Goal: Information Seeking & Learning: Check status

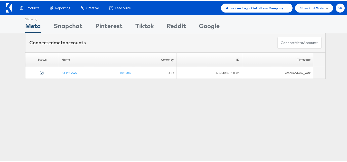
click at [338, 6] on span "SK" at bounding box center [340, 7] width 5 height 3
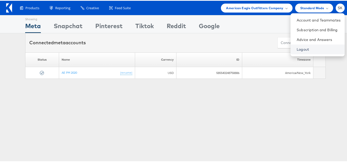
click at [296, 50] on link "Logout" at bounding box center [318, 48] width 44 height 5
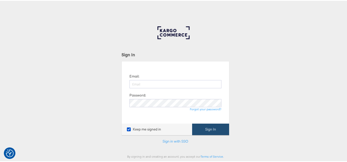
type input "[PERSON_NAME][EMAIL_ADDRESS][DOMAIN_NAME]"
click at [214, 129] on button "Sign In" at bounding box center [210, 129] width 37 height 12
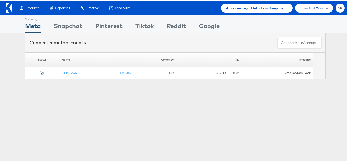
click at [214, 119] on div "Showing Meta Showing Snapchat Showing Pinterest Showing Tiktok Showing Reddit S…" at bounding box center [175, 142] width 351 height 257
click at [336, 3] on div "SK" at bounding box center [339, 7] width 9 height 9
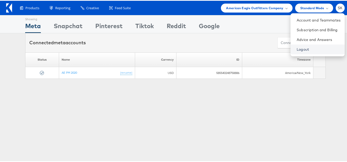
click at [296, 51] on link "Logout" at bounding box center [318, 48] width 44 height 5
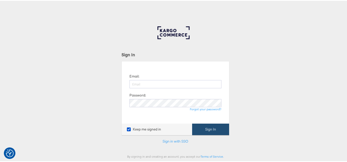
type input "[PERSON_NAME][EMAIL_ADDRESS][DOMAIN_NAME]"
click at [204, 126] on button "Sign In" at bounding box center [210, 129] width 37 height 12
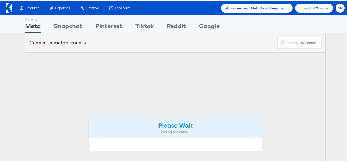
click at [253, 6] on span "American Eagle Outfitters Company" at bounding box center [254, 7] width 57 height 5
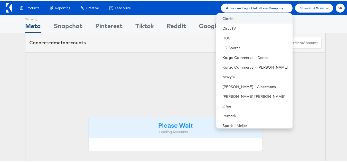
scroll to position [83, 0]
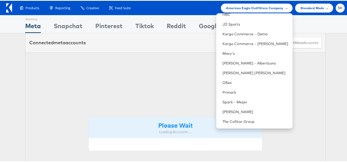
click at [228, 127] on div "Switch Company Albertsons - AMC AMP - Giant AMP - Stop & Shop Bergdorf Goodman …" at bounding box center [254, 70] width 76 height 115
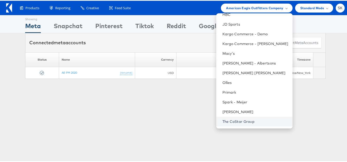
click at [228, 122] on link "The CoStar Group" at bounding box center [255, 121] width 66 height 5
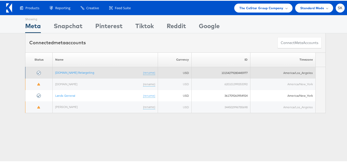
drag, startPoint x: 75, startPoint y: 134, endPoint x: 71, endPoint y: 66, distance: 67.9
click at [75, 134] on div "Showing Meta Showing [GEOGRAPHIC_DATA] Showing Pinterest Showing Tiktok Showing…" at bounding box center [175, 142] width 351 height 257
click at [73, 73] on link "[DOMAIN_NAME] Retargeting" at bounding box center [74, 72] width 39 height 4
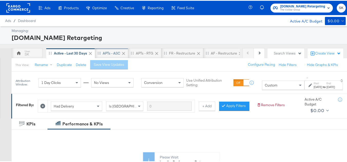
click at [103, 52] on div "APTs - ASC" at bounding box center [111, 52] width 17 height 5
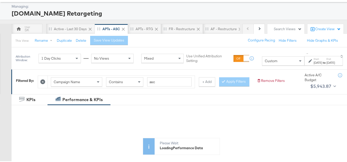
scroll to position [51, 0]
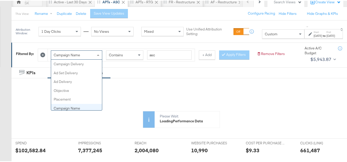
click at [82, 56] on div "Campaign Name" at bounding box center [76, 54] width 51 height 9
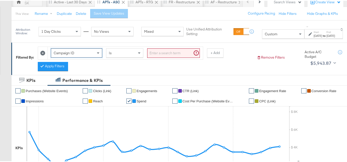
click at [188, 50] on input "search" at bounding box center [173, 52] width 53 height 9
paste input "120211987171790614, 120211983390960614, 120213262769820614, 120213262649380614"
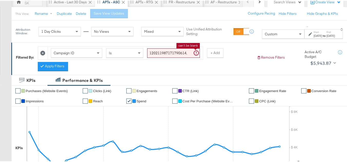
scroll to position [0, 107]
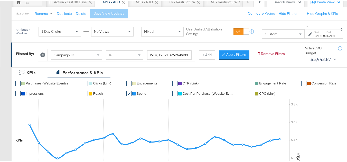
click at [59, 67] on div "Filtered By: Campaign ID Is 120211987171790614, 120211983390960614, 12021326276…" at bounding box center [180, 54] width 339 height 25
click at [219, 59] on button "Apply Filters" at bounding box center [234, 54] width 30 height 9
type input "120211987171790614,120211983390960614,120213262769820614,120213262649380614"
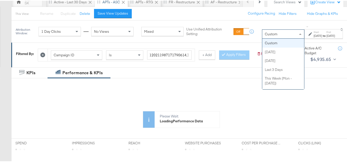
click at [262, 33] on div "Custom" at bounding box center [283, 33] width 42 height 9
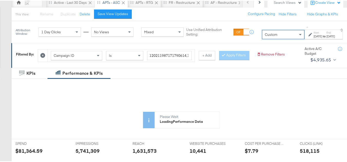
scroll to position [51, 0]
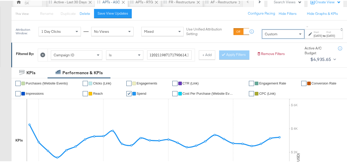
click at [313, 33] on label "Start:" at bounding box center [317, 31] width 8 height 3
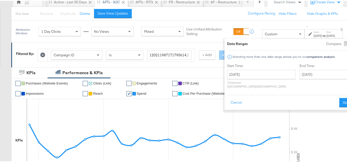
click at [242, 66] on label "Start Time:" at bounding box center [261, 65] width 69 height 5
click at [241, 74] on input "September 23rd 2025" at bounding box center [261, 73] width 69 height 9
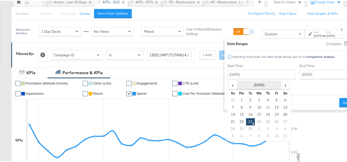
click at [237, 84] on th "September 2025" at bounding box center [259, 84] width 44 height 9
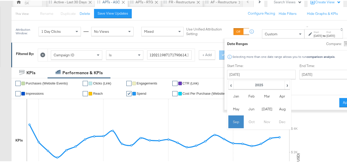
click at [228, 123] on td "Sep" at bounding box center [235, 121] width 15 height 13
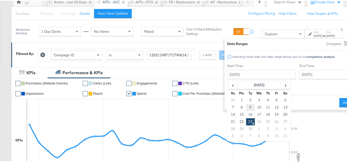
click at [246, 107] on td "9" at bounding box center [250, 106] width 9 height 7
type input "September 9th 2025"
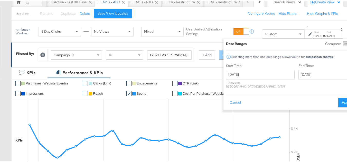
click at [314, 79] on div "End Time: September 23rd 2025 ‹ September 2025 › Su Mo Tu We Th Fr Sa 31 1 2 3 …" at bounding box center [326, 76] width 56 height 27
click at [311, 75] on input "September 23rd 2025" at bounding box center [325, 73] width 54 height 9
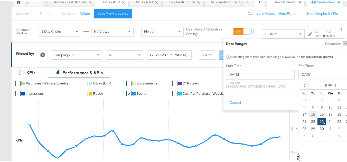
click at [309, 113] on td "15" at bounding box center [313, 114] width 9 height 7
type input "September 15th 2025"
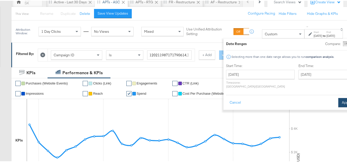
click at [338, 98] on button "Apply" at bounding box center [346, 102] width 16 height 9
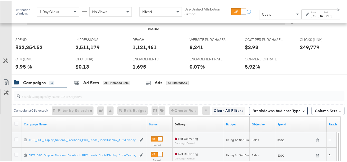
scroll to position [257, 0]
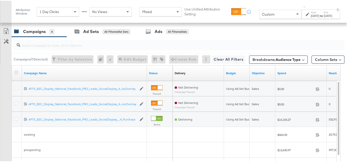
click at [17, 74] on icon at bounding box center [16, 72] width 4 height 4
click at [0, 0] on input "checkbox" at bounding box center [0, 0] width 0 height 0
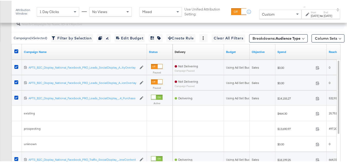
scroll to position [266, 0]
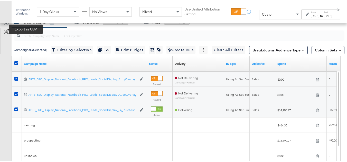
click at [6, 24] on icon at bounding box center [5, 22] width 3 height 4
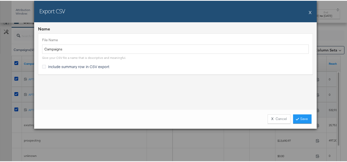
click at [67, 61] on div "File Name Campaigns Give your CSV file a name that is descriptive and meaningfu…" at bounding box center [175, 53] width 275 height 41
click at [65, 63] on div "File Name Campaigns Give your CSV file a name that is descriptive and meaningfu…" at bounding box center [175, 53] width 275 height 41
click at [88, 67] on span "Include summary row in CSV export" at bounding box center [78, 65] width 61 height 5
click at [0, 0] on input "Include summary row in CSV export" at bounding box center [0, 0] width 0 height 0
click at [296, 118] on icon at bounding box center [297, 118] width 2 height 3
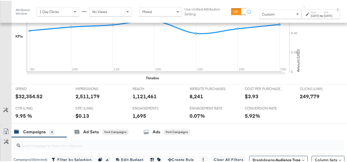
scroll to position [138, 0]
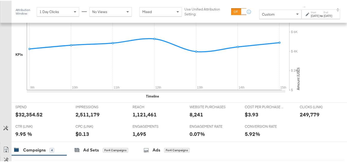
click at [132, 118] on div "1,121,461" at bounding box center [144, 113] width 24 height 7
copy div "1,121,461"
click at [139, 137] on div "1,695" at bounding box center [139, 133] width 14 height 7
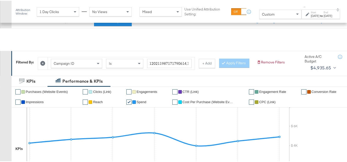
scroll to position [77, 0]
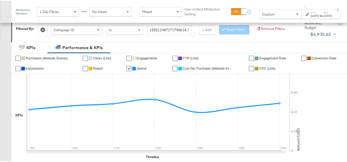
click at [311, 15] on div "Sep 9th 2025" at bounding box center [315, 15] width 8 height 4
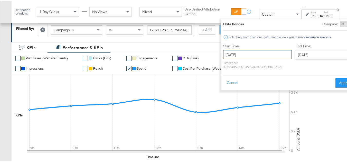
click at [250, 54] on input "September 9th 2025" at bounding box center [257, 54] width 69 height 9
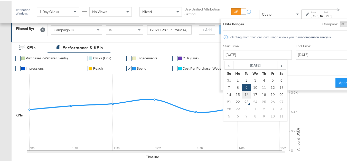
click at [242, 95] on td "16" at bounding box center [246, 94] width 9 height 7
type input "September 16th 2025"
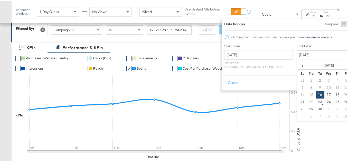
click at [296, 53] on input "September 16th 2025" at bounding box center [323, 54] width 54 height 9
click at [307, 102] on td "22" at bounding box center [311, 101] width 9 height 7
type input "September 22nd 2025"
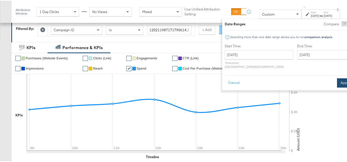
click at [337, 78] on button "Apply" at bounding box center [345, 82] width 16 height 9
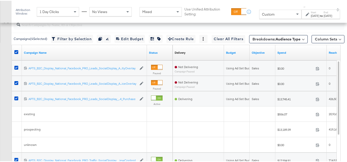
scroll to position [282, 0]
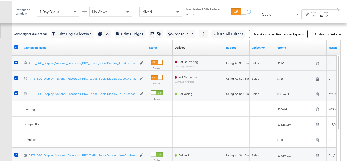
click at [17, 48] on icon at bounding box center [16, 46] width 4 height 4
click at [0, 0] on input "checkbox" at bounding box center [0, 0] width 0 height 0
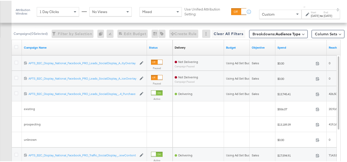
scroll to position [180, 0]
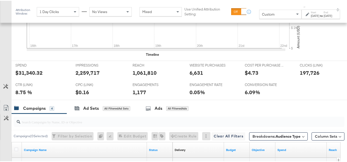
click at [323, 14] on div "Sep 22nd 2025" at bounding box center [327, 15] width 8 height 4
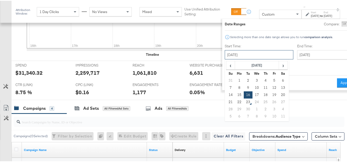
click at [251, 58] on input "September 16th 2025" at bounding box center [259, 54] width 69 height 9
click at [303, 57] on input "September 22nd 2025" at bounding box center [324, 54] width 54 height 9
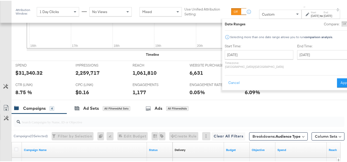
click at [338, 54] on div "Start Time: September 16th 2025 ‹ September 2025 › Su Mo Tu We Th Fr Sa 31 1 2 …" at bounding box center [289, 56] width 128 height 27
click at [337, 78] on button "Apply" at bounding box center [345, 82] width 16 height 9
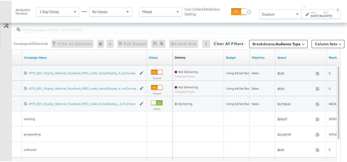
scroll to position [257, 0]
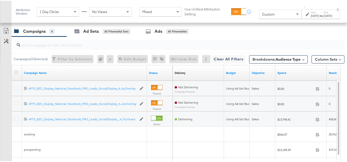
click at [16, 74] on icon at bounding box center [16, 72] width 4 height 4
click at [0, 0] on input "checkbox" at bounding box center [0, 0] width 0 height 0
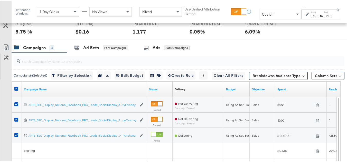
scroll to position [215, 0]
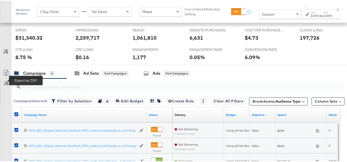
click at [5, 75] on icon at bounding box center [6, 72] width 6 height 6
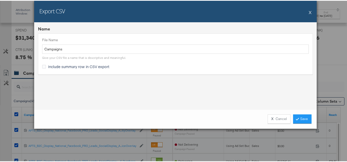
click at [54, 71] on div "File Name Campaigns Give your CSV file a name that is descriptive and meaningfu…" at bounding box center [175, 53] width 275 height 41
click at [54, 68] on span "Include summary row in CSV export" at bounding box center [78, 65] width 61 height 5
click at [0, 0] on input "Include summary row in CSV export" at bounding box center [0, 0] width 0 height 0
click at [302, 116] on link "Save" at bounding box center [302, 118] width 18 height 9
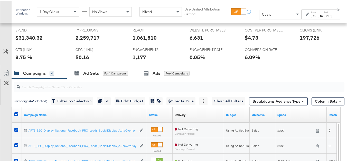
click at [134, 41] on div "1,061,810" at bounding box center [144, 36] width 24 height 7
copy div "1,061,810"
click at [166, 52] on span "ENGAGEMENTS" at bounding box center [151, 49] width 38 height 5
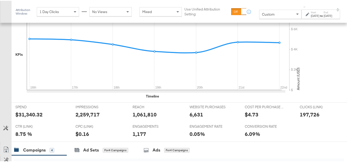
scroll to position [189, 0]
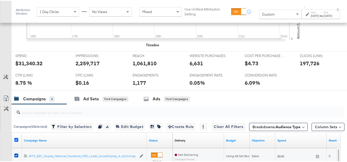
click at [17, 141] on icon at bounding box center [16, 140] width 4 height 4
click at [0, 0] on input "checkbox" at bounding box center [0, 0] width 0 height 0
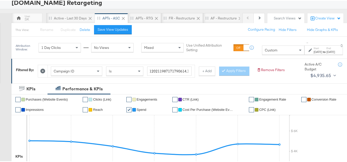
scroll to position [9, 0]
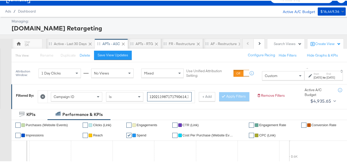
click at [166, 95] on input "120211987171790614,120211983390960614,120213262769820614,120213262649380614" at bounding box center [169, 96] width 44 height 9
paste input "3262769820614, 120213262649380614, 12021198717179"
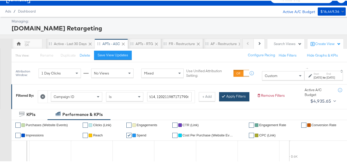
scroll to position [0, 0]
click at [219, 101] on button "Apply Filters" at bounding box center [234, 96] width 30 height 9
type input "120213262769820614,120213262649380614,120211987171790614"
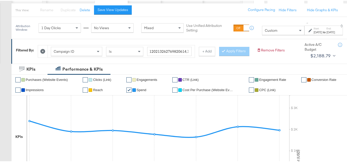
scroll to position [61, 0]
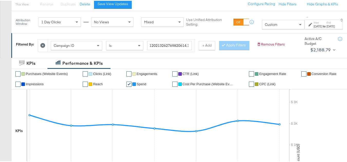
click at [313, 24] on div "Sep 16th 2025" at bounding box center [317, 26] width 8 height 4
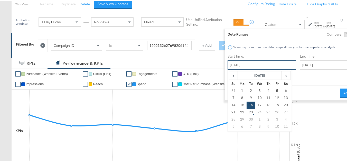
click at [245, 63] on input "September 16th 2025" at bounding box center [261, 64] width 69 height 9
click at [246, 99] on td "9" at bounding box center [250, 97] width 9 height 7
type input "September 9th 2025"
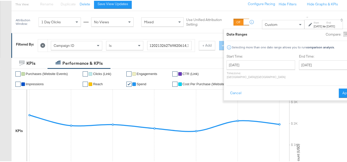
click at [301, 58] on label "End Time:" at bounding box center [327, 55] width 56 height 5
click at [301, 60] on input "September 22nd 2025" at bounding box center [326, 64] width 54 height 9
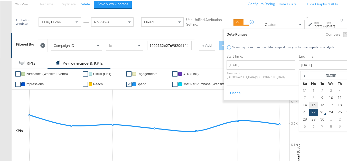
click at [309, 105] on td "15" at bounding box center [313, 104] width 9 height 7
type input "September 15th 2025"
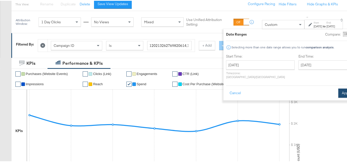
click at [338, 91] on button "Apply" at bounding box center [346, 92] width 16 height 9
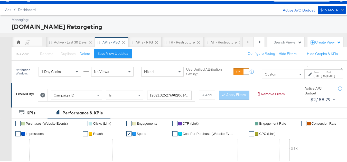
scroll to position [9, 0]
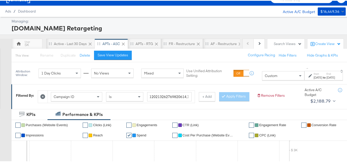
click at [231, 24] on div "[DOMAIN_NAME] Retargeting" at bounding box center [178, 27] width 333 height 9
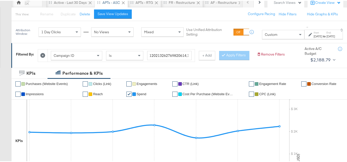
scroll to position [51, 0]
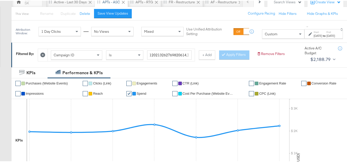
click at [313, 37] on div "Sep 9th 2025" at bounding box center [317, 35] width 8 height 4
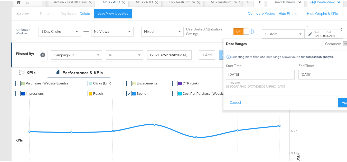
click at [338, 101] on button "Apply" at bounding box center [346, 102] width 16 height 9
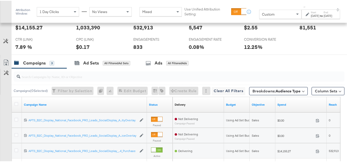
scroll to position [199, 0]
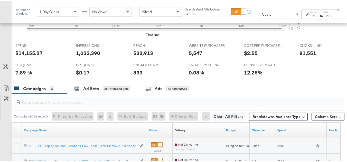
click at [24, 56] on div "$14,155.27" at bounding box center [28, 52] width 27 height 7
copy div "$14,155.27"
click at [143, 56] on div "532,913" at bounding box center [143, 52] width 20 height 7
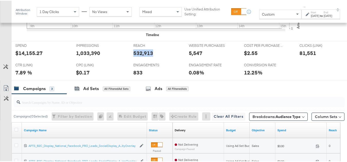
click at [143, 56] on div "532,913" at bounding box center [143, 52] width 20 height 7
copy div "532,913"
click at [122, 60] on div "IMPRESSIONS IMPRESSIONS 1,033,390" at bounding box center [100, 51] width 57 height 20
click at [31, 56] on div "$14,155.27" at bounding box center [28, 52] width 27 height 7
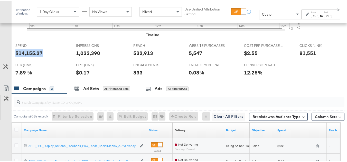
click at [31, 56] on div "$14,155.27" at bounding box center [28, 52] width 27 height 7
copy div "$14,155.27"
click at [142, 56] on div "532,913" at bounding box center [143, 52] width 20 height 7
copy div "532,913"
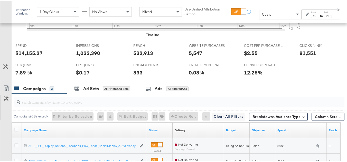
click at [92, 56] on div "1,033,390" at bounding box center [88, 52] width 24 height 7
copy div "1,033,390"
click at [305, 56] on div "81,551" at bounding box center [307, 52] width 17 height 7
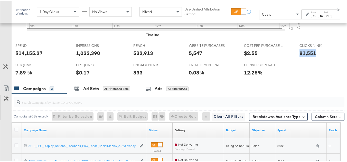
copy div "81,551"
click at [191, 56] on div "5,547" at bounding box center [196, 52] width 14 height 7
copy div "5,547"
click at [134, 76] on div "833" at bounding box center [137, 71] width 9 height 7
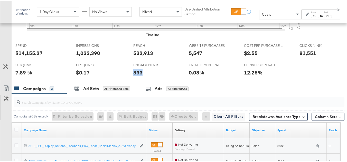
click at [134, 76] on div "833" at bounding box center [137, 71] width 9 height 7
copy div "833"
click at [260, 67] on span "CONVERSION RATE" at bounding box center [263, 64] width 38 height 5
click at [311, 14] on div "Sep 9th 2025" at bounding box center [315, 15] width 8 height 4
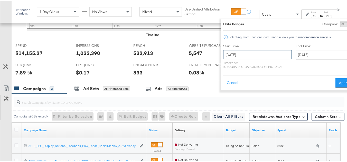
click at [237, 56] on input "September 9th 2025" at bounding box center [257, 54] width 69 height 9
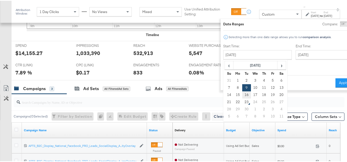
click at [242, 96] on td "16" at bounding box center [246, 94] width 9 height 7
type input "September 16th 2025"
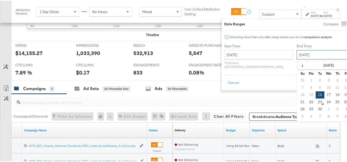
click at [306, 58] on input "September 16th 2025" at bounding box center [323, 54] width 54 height 9
click at [307, 101] on td "22" at bounding box center [311, 101] width 9 height 7
type input "September 22nd 2025"
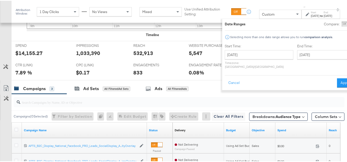
click at [346, 71] on div "SPEND SPEND $14,155.27 IMPRESSIONS IMPRESSIONS 1,033,390 REACH REACH 532,913 WE…" at bounding box center [181, 60] width 339 height 40
click at [337, 78] on button "Apply" at bounding box center [345, 82] width 16 height 9
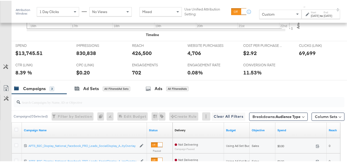
click at [28, 56] on div "$13,745.51" at bounding box center [28, 52] width 27 height 7
click at [137, 56] on div "426,500" at bounding box center [142, 52] width 20 height 7
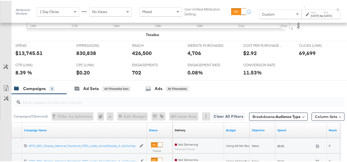
click at [88, 56] on div "830,838" at bounding box center [86, 52] width 20 height 7
click at [299, 56] on div "69,699" at bounding box center [307, 52] width 17 height 7
click at [187, 56] on div "4,706" at bounding box center [194, 52] width 14 height 7
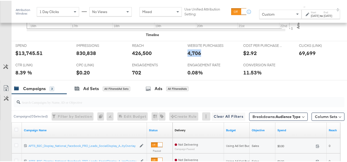
click at [187, 56] on div "4,706" at bounding box center [194, 52] width 14 height 7
click at [128, 76] on div "ENGAGEMENTS ENGAGEMENTS 702" at bounding box center [156, 70] width 56 height 20
click at [128, 77] on div "ENGAGEMENTS ENGAGEMENTS 702" at bounding box center [156, 70] width 56 height 20
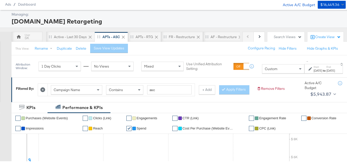
scroll to position [26, 0]
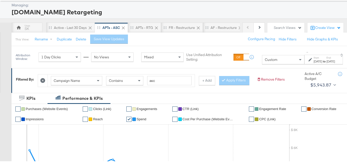
click at [64, 78] on span "Campaign Name" at bounding box center [67, 80] width 26 height 5
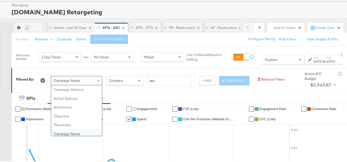
scroll to position [44, 0]
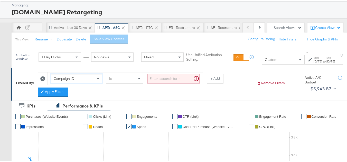
click at [178, 81] on input "search" at bounding box center [173, 77] width 53 height 9
paste input "120211983390960614"
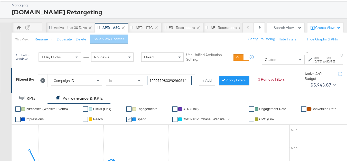
type input "120211983390960614"
click at [59, 92] on div "Filtered By: Campaign ID Is 120211983390960614 + Add Apply Filters Remove Filte…" at bounding box center [180, 80] width 339 height 25
click at [219, 85] on button "Apply Filters" at bounding box center [234, 79] width 30 height 9
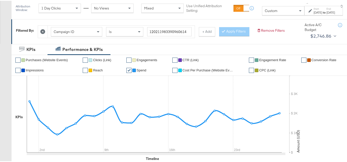
scroll to position [77, 0]
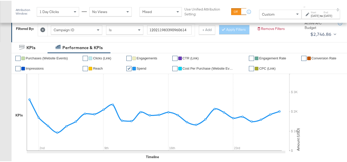
click at [311, 15] on div "[DATE]" at bounding box center [315, 15] width 8 height 4
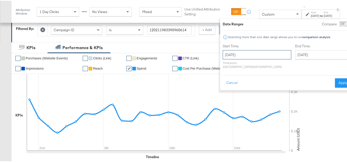
click at [256, 53] on input "[DATE]" at bounding box center [257, 54] width 69 height 9
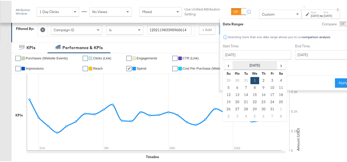
click at [243, 67] on th "[DATE]" at bounding box center [255, 65] width 44 height 9
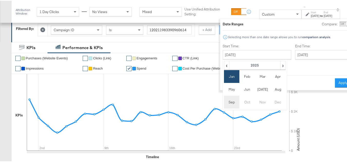
click at [224, 102] on td "Sep" at bounding box center [231, 101] width 15 height 13
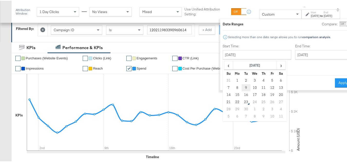
click at [242, 87] on td "9" at bounding box center [246, 87] width 9 height 7
type input "September 9th 2025"
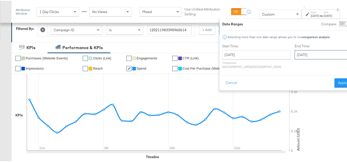
click at [300, 53] on input "September 9th 2025" at bounding box center [321, 54] width 54 height 9
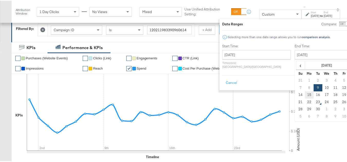
click at [305, 97] on td "15" at bounding box center [309, 94] width 9 height 7
type input "September 15th 2025"
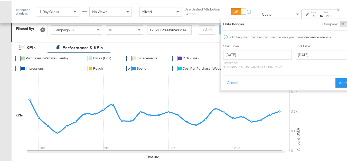
click at [333, 83] on div "Date Ranges Compare: Comparison is not available when breakdowns are selected S…" at bounding box center [286, 53] width 133 height 71
click at [335, 81] on button "Apply" at bounding box center [343, 82] width 16 height 9
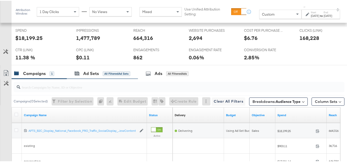
scroll to position [205, 0]
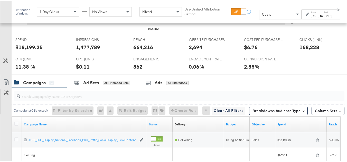
click at [27, 50] on div "$18,199.25" at bounding box center [28, 46] width 27 height 7
copy div "$18,199.25"
click at [139, 50] on div "664,316" at bounding box center [143, 46] width 20 height 7
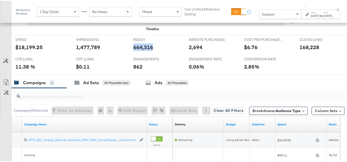
click at [139, 50] on div "664,316" at bounding box center [143, 46] width 20 height 7
copy div "664,316"
click at [89, 50] on div "1,477,789" at bounding box center [88, 46] width 24 height 7
copy div "1,477,789"
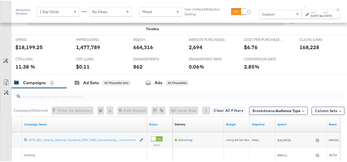
click at [301, 50] on div "168,228" at bounding box center [309, 46] width 20 height 7
copy div "168,228"
click at [134, 70] on div "862" at bounding box center [137, 65] width 9 height 7
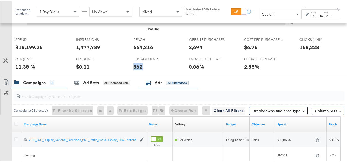
copy div "862"
click at [191, 50] on div "2,694" at bounding box center [196, 46] width 14 height 7
copy div "2,694"
click at [129, 71] on div "ENGAGEMENTS ENGAGEMENTS 862" at bounding box center [156, 64] width 55 height 20
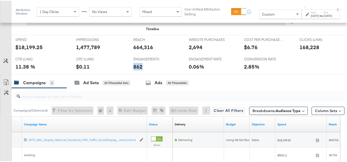
click at [129, 71] on div "ENGAGEMENTS ENGAGEMENTS 862" at bounding box center [156, 64] width 55 height 20
copy div "862"
click at [171, 70] on div "862" at bounding box center [157, 65] width 48 height 7
click at [286, 70] on div "2.85%" at bounding box center [268, 65] width 48 height 7
click at [311, 13] on label "Start:" at bounding box center [315, 11] width 8 height 3
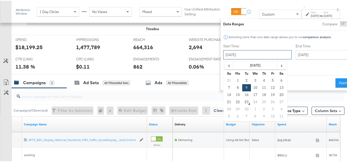
click at [249, 57] on input "September 9th 2025" at bounding box center [257, 54] width 69 height 9
click at [242, 95] on td "16" at bounding box center [246, 94] width 9 height 7
type input "September 16th 2025"
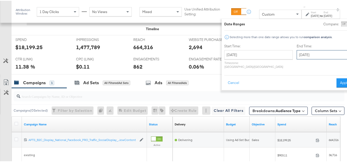
click at [296, 59] on input "September 16th 2025" at bounding box center [323, 54] width 54 height 9
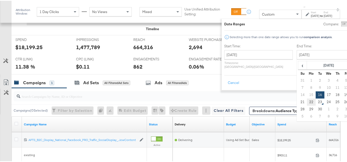
click at [307, 102] on td "22" at bounding box center [311, 101] width 9 height 7
type input "September 22nd 2025"
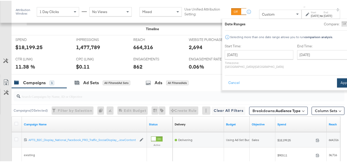
click at [337, 80] on button "Apply" at bounding box center [345, 82] width 16 height 9
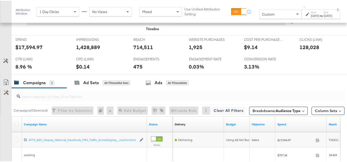
click at [28, 50] on div "$17,594.97" at bounding box center [28, 46] width 27 height 7
copy div "$17,594.97"
click at [142, 50] on div "714,511" at bounding box center [143, 46] width 20 height 7
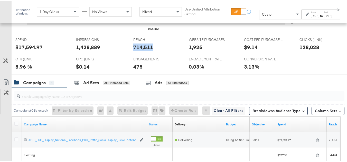
click at [142, 50] on div "714,511" at bounding box center [143, 46] width 20 height 7
copy div "714,511"
click at [88, 50] on div "1,428,889" at bounding box center [88, 46] width 24 height 7
copy div "1,428,889"
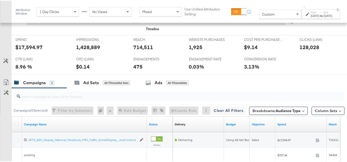
click at [304, 50] on div "128,028" at bounding box center [309, 46] width 20 height 7
click at [189, 50] on div "1,925" at bounding box center [196, 46] width 14 height 7
click at [130, 74] on div "ENGAGEMENTS ENGAGEMENTS 475" at bounding box center [156, 64] width 55 height 20
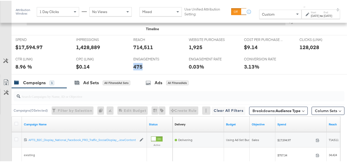
click at [130, 74] on div "ENGAGEMENTS ENGAGEMENTS 475" at bounding box center [156, 64] width 55 height 20
click at [171, 74] on div "ENGAGEMENTS ENGAGEMENTS 475" at bounding box center [156, 64] width 55 height 20
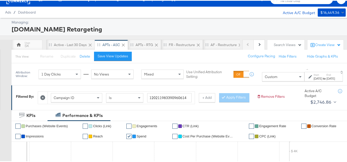
scroll to position [0, 0]
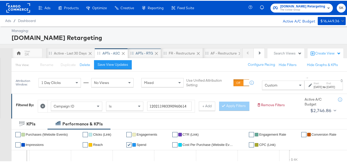
click at [139, 53] on div "APTs - RTG" at bounding box center [144, 52] width 17 height 5
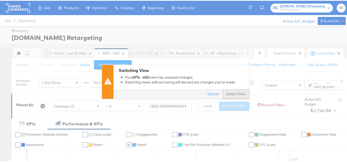
click at [234, 97] on button "Switch View" at bounding box center [235, 93] width 27 height 9
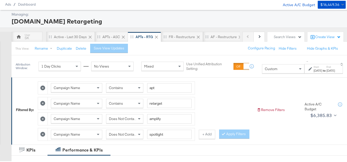
scroll to position [26, 0]
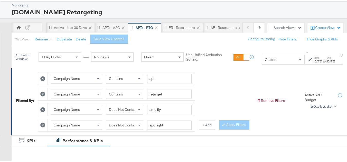
click at [42, 123] on button at bounding box center [42, 124] width 5 height 5
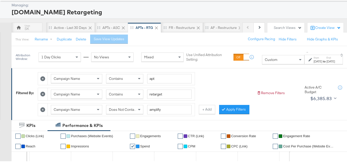
click at [44, 110] on icon at bounding box center [42, 109] width 5 height 5
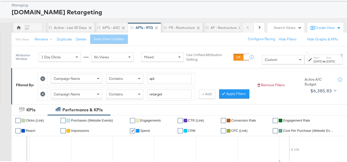
click at [43, 95] on icon at bounding box center [42, 93] width 5 height 5
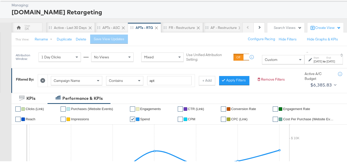
click at [75, 78] on span "Campaign Name" at bounding box center [67, 80] width 26 height 5
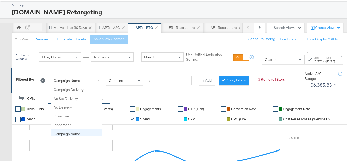
scroll to position [44, 0]
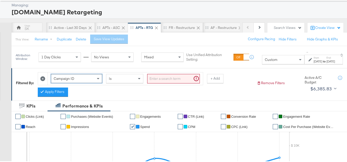
drag, startPoint x: 153, startPoint y: 83, endPoint x: 158, endPoint y: 79, distance: 6.3
click at [153, 82] on input "search" at bounding box center [173, 77] width 53 height 9
click at [158, 79] on input "search" at bounding box center [173, 77] width 53 height 9
paste input "120219826265460614, 120210506996100614, 120213371375900614, 120213449240370614,…"
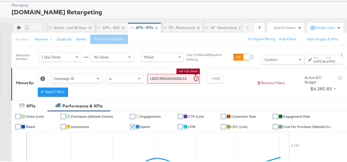
scroll to position [0, 215]
click at [53, 95] on button "Apply Filters" at bounding box center [53, 91] width 30 height 9
type input "120219826265460614,120210506996100614,120213371375900614,120213449240370614,120…"
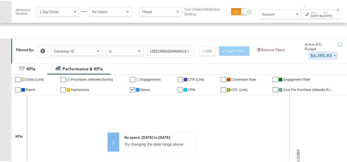
scroll to position [77, 0]
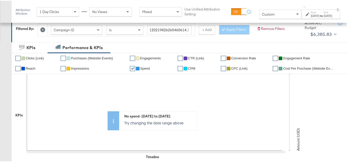
click at [311, 15] on div "Jan 30th 2024" at bounding box center [315, 15] width 8 height 4
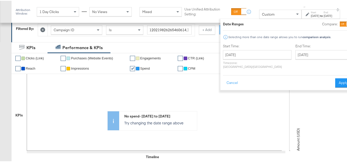
click at [259, 49] on div "Start Time: January 30th 2024 ‹ January 2024 › Su Mo Tu We Th Fr Sa 31 1 2 3 4 …" at bounding box center [257, 56] width 69 height 27
click at [254, 56] on input "January 30th 2024" at bounding box center [257, 54] width 69 height 9
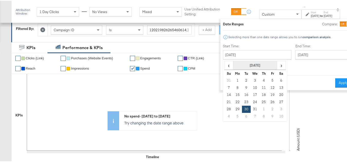
click at [234, 65] on th "January 2024" at bounding box center [255, 65] width 44 height 9
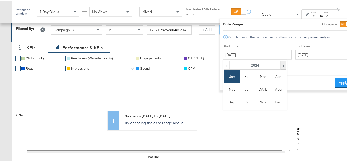
click at [281, 64] on span "›" at bounding box center [283, 65] width 4 height 8
click at [224, 103] on td "Sep" at bounding box center [231, 101] width 15 height 13
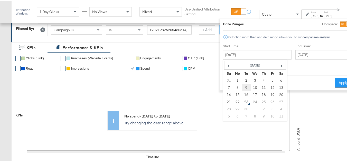
click at [242, 87] on td "9" at bounding box center [246, 87] width 9 height 7
type input "September 9th 2025"
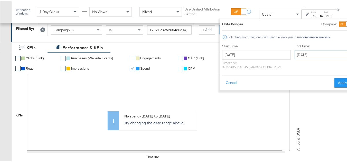
click at [305, 55] on input "September 9th 2025" at bounding box center [321, 54] width 54 height 9
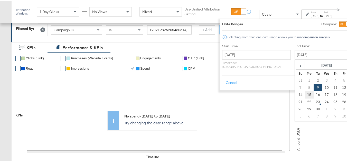
click at [305, 94] on td "15" at bounding box center [309, 94] width 9 height 7
type input "September 15th 2025"
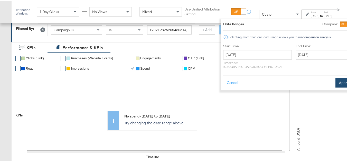
click at [335, 79] on button "Apply" at bounding box center [343, 82] width 16 height 9
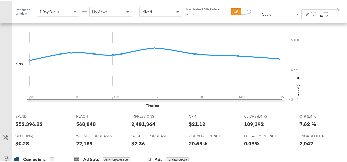
scroll to position [180, 0]
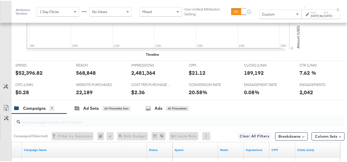
click at [26, 76] on div "$52,396.82" at bounding box center [28, 72] width 27 height 7
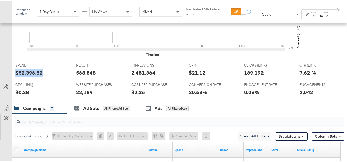
click at [26, 76] on div "$52,396.82" at bounding box center [28, 72] width 27 height 7
click at [97, 76] on div at bounding box center [104, 73] width 15 height 5
click at [86, 76] on div "568,848" at bounding box center [86, 72] width 20 height 7
click at [147, 76] on div "2,481,364" at bounding box center [143, 72] width 24 height 7
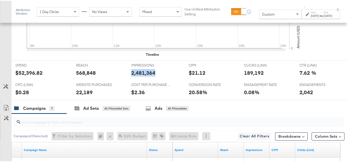
click at [147, 76] on div "2,481,364" at bounding box center [143, 72] width 24 height 7
click at [248, 76] on div "189,192" at bounding box center [254, 72] width 20 height 7
click at [85, 95] on div "22,189" at bounding box center [84, 91] width 17 height 7
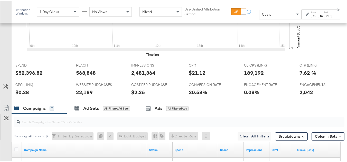
click at [303, 95] on div "2,042" at bounding box center [306, 91] width 14 height 7
click at [274, 88] on div "ENGAGEMENT RATE ENGAGEMENT RATE 0.08%" at bounding box center [267, 90] width 55 height 20
click at [311, 16] on div "Sep 9th 2025" at bounding box center [315, 15] width 8 height 4
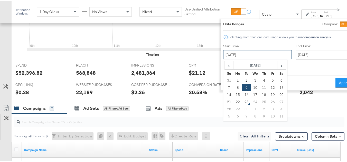
click at [246, 57] on input "September 9th 2025" at bounding box center [257, 54] width 69 height 9
click at [242, 96] on td "16" at bounding box center [246, 94] width 9 height 7
type input "September 16th 2025"
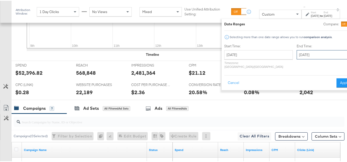
click at [309, 52] on input "September 16th 2025" at bounding box center [323, 54] width 54 height 9
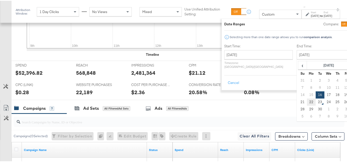
click at [307, 102] on td "22" at bounding box center [311, 101] width 9 height 7
type input "September 22nd 2025"
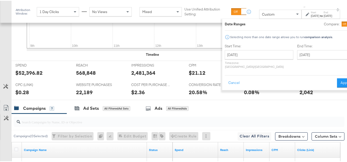
click at [320, 87] on div "ENGAGEMENTS ENGAGEMENTS 2,042" at bounding box center [322, 90] width 55 height 20
click at [337, 78] on button "Apply" at bounding box center [345, 82] width 16 height 9
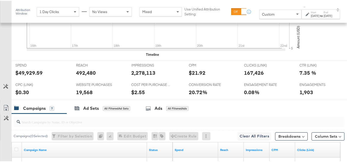
click at [30, 76] on div "$49,929.59" at bounding box center [28, 72] width 27 height 7
click at [88, 76] on div "492,480" at bounding box center [86, 72] width 20 height 7
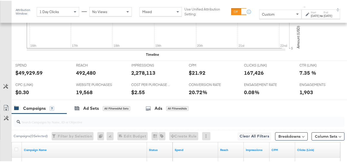
click at [152, 76] on div "2,278,113" at bounding box center [143, 72] width 24 height 7
click at [140, 76] on div "2,278,113" at bounding box center [143, 72] width 24 height 7
click at [255, 76] on div "167,426" at bounding box center [254, 72] width 20 height 7
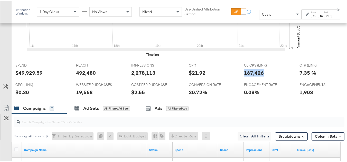
click at [255, 76] on div "167,426" at bounding box center [254, 72] width 20 height 7
click at [88, 95] on div "19,568" at bounding box center [84, 91] width 17 height 7
click at [305, 95] on div "1,903" at bounding box center [306, 91] width 14 height 7
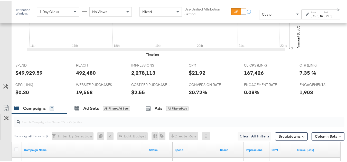
click at [232, 113] on div "Campaigns 7 Ad Sets All Filtered Ad Sets Ads All Filtered Ads" at bounding box center [181, 107] width 339 height 11
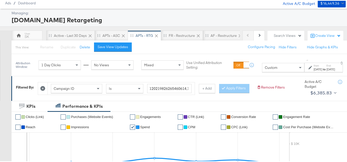
scroll to position [0, 0]
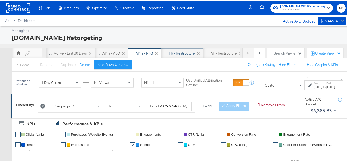
click at [181, 47] on div "FR - Restructure" at bounding box center [182, 52] width 42 height 10
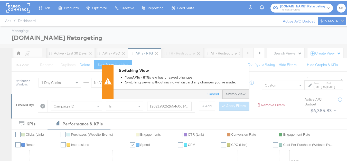
click at [238, 96] on button "Switch View" at bounding box center [235, 93] width 27 height 9
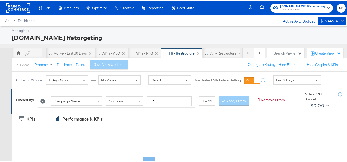
click at [72, 101] on span "Campaign Name" at bounding box center [67, 100] width 26 height 5
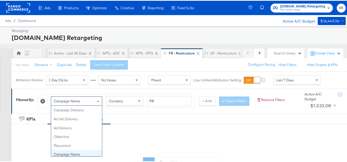
scroll to position [44, 0]
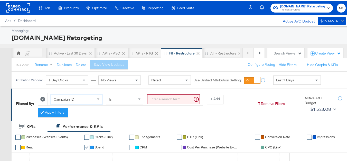
click at [173, 96] on input "search" at bounding box center [173, 98] width 53 height 9
paste input "120212010305360614"
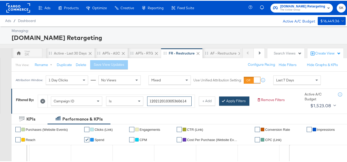
type input "120212010305360614"
click at [223, 103] on div at bounding box center [225, 100] width 4 height 5
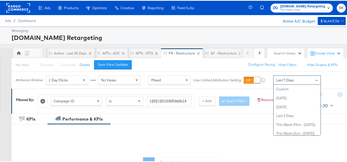
click at [298, 77] on div "Last 7 Days" at bounding box center [296, 79] width 47 height 9
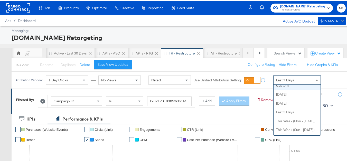
scroll to position [0, 0]
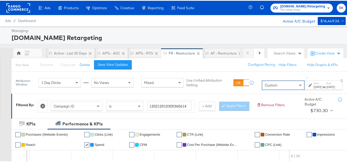
click at [322, 86] on strong "to" at bounding box center [324, 86] width 4 height 4
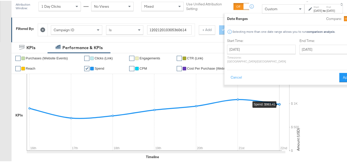
scroll to position [77, 0]
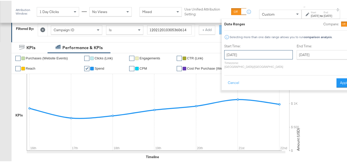
click at [242, 50] on input "September 23rd 2025" at bounding box center [258, 54] width 69 height 9
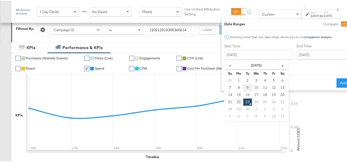
click at [243, 89] on td "9" at bounding box center [247, 87] width 9 height 7
type input "September 9th 2025"
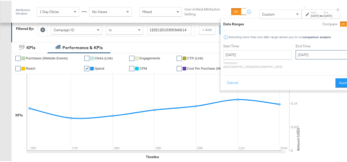
click at [295, 57] on input "September 23rd 2025" at bounding box center [322, 54] width 54 height 9
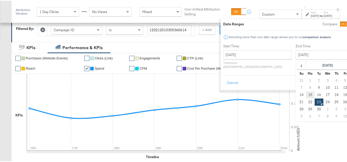
click at [306, 95] on td "15" at bounding box center [310, 94] width 9 height 7
type input "September 15th 2025"
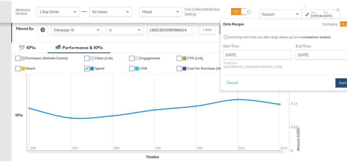
click at [335, 78] on button "Apply" at bounding box center [343, 82] width 16 height 9
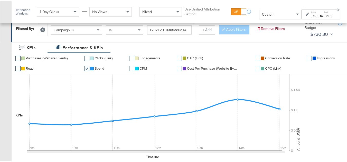
scroll to position [205, 0]
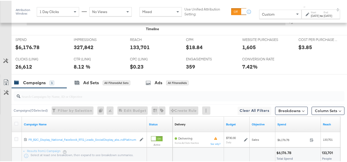
click at [32, 50] on div "$6,176.78" at bounding box center [27, 46] width 24 height 7
click at [138, 50] on div "133,701" at bounding box center [140, 46] width 20 height 7
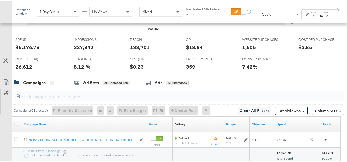
click at [87, 50] on div "327,842" at bounding box center [84, 46] width 20 height 7
click at [24, 70] on div "26,612" at bounding box center [23, 65] width 17 height 7
click at [249, 50] on div "1,605" at bounding box center [249, 46] width 14 height 7
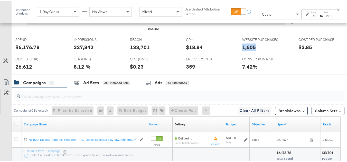
click at [249, 50] on div "1,605" at bounding box center [249, 46] width 14 height 7
click at [189, 70] on div "359" at bounding box center [190, 65] width 9 height 7
click at [317, 72] on div "SPEND SPEND $6,176.78 IMPRESSIONS IMPRESSIONS 327,842 REACH REACH 133,701 CPM C…" at bounding box center [181, 54] width 339 height 40
click at [311, 11] on label "Start:" at bounding box center [315, 11] width 8 height 3
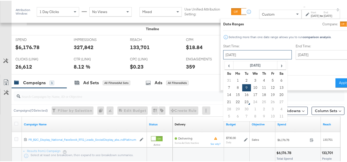
click at [249, 52] on input "September 9th 2025" at bounding box center [257, 54] width 69 height 9
drag, startPoint x: 234, startPoint y: 95, endPoint x: 236, endPoint y: 68, distance: 27.0
click at [242, 95] on td "16" at bounding box center [246, 94] width 9 height 7
type input "September 16th 2025"
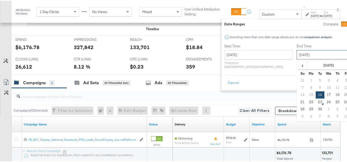
click at [297, 52] on input "September 16th 2025" at bounding box center [323, 54] width 54 height 9
click at [307, 100] on td "22" at bounding box center [311, 101] width 9 height 7
type input "September 22nd 2025"
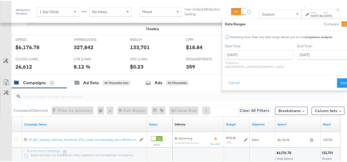
click at [322, 84] on div "Date Ranges Compare: Selecting more than one date range allows you to run compa…" at bounding box center [288, 53] width 133 height 71
click at [337, 79] on button "Apply" at bounding box center [345, 82] width 16 height 9
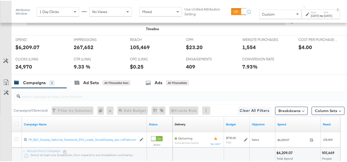
click at [32, 50] on div "$6,209.07" at bounding box center [27, 46] width 24 height 7
click at [134, 49] on div "REACH REACH 105,469" at bounding box center [154, 45] width 56 height 20
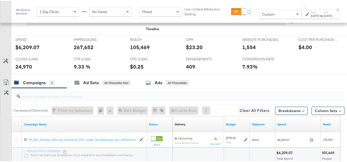
click at [136, 50] on div "105,469" at bounding box center [140, 46] width 20 height 7
click at [88, 50] on div "267,652" at bounding box center [84, 46] width 20 height 7
click at [21, 70] on div "24,970" at bounding box center [23, 65] width 17 height 7
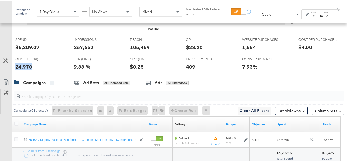
click at [21, 70] on div "24,970" at bounding box center [23, 65] width 17 height 7
click at [243, 50] on div "1,554" at bounding box center [249, 46] width 14 height 7
click at [189, 70] on div "409" at bounding box center [190, 65] width 9 height 7
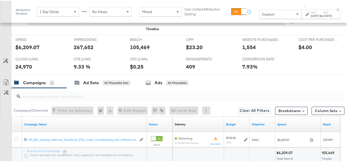
click at [211, 74] on div "ENGAGEMENTS ENGAGEMENTS 409" at bounding box center [210, 64] width 56 height 20
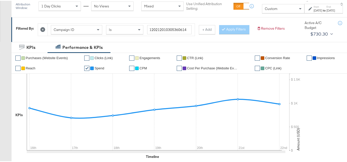
scroll to position [0, 0]
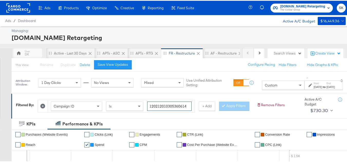
click at [170, 104] on input "120212010305360614" at bounding box center [169, 105] width 44 height 9
click at [170, 108] on input "120212010305360614" at bounding box center [169, 105] width 44 height 9
click at [169, 103] on input "120212010305360614" at bounding box center [169, 105] width 44 height 9
paste input "336956904"
type input "120213369569040614"
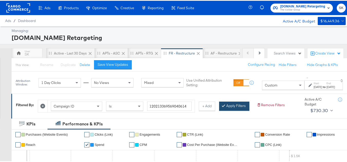
click at [219, 110] on button "Apply Filters" at bounding box center [234, 105] width 30 height 9
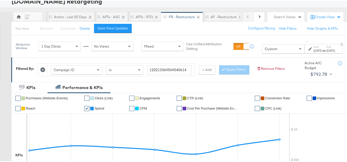
scroll to position [77, 0]
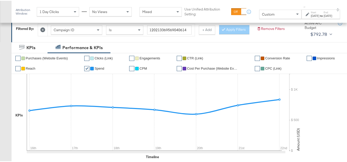
click at [311, 15] on div "Sep 16th 2025" at bounding box center [315, 15] width 8 height 4
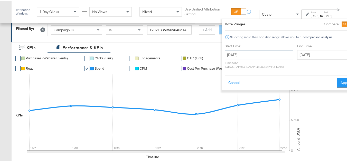
click at [255, 52] on input "September 16th 2025" at bounding box center [259, 54] width 69 height 9
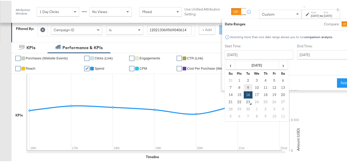
click at [244, 86] on td "9" at bounding box center [248, 87] width 9 height 7
type input "September 9th 2025"
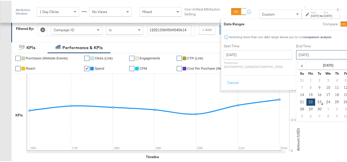
click at [296, 57] on input "September 22nd 2025" at bounding box center [323, 54] width 54 height 9
click at [306, 95] on td "15" at bounding box center [310, 94] width 9 height 7
type input "September 15th 2025"
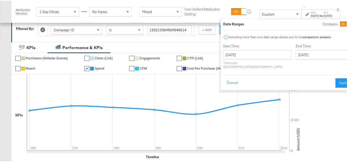
click at [344, 73] on ul "✔ Purchases (Website Events) ✔ Clicks (Link) ✔ Engagements ✔ CTR (Link) ✔ Conve…" at bounding box center [183, 63] width 343 height 21
click at [335, 78] on button "Apply" at bounding box center [343, 82] width 16 height 9
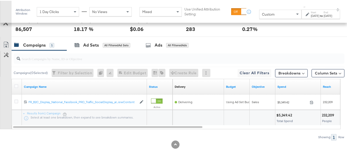
scroll to position [199, 0]
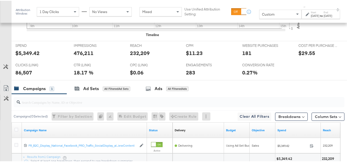
click at [27, 56] on div "$5,349.42" at bounding box center [27, 52] width 24 height 7
click at [131, 56] on div "232,209" at bounding box center [140, 52] width 20 height 7
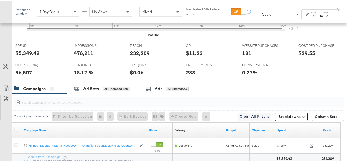
click at [88, 56] on div "476,211" at bounding box center [84, 52] width 20 height 7
click at [31, 76] on div "86,507" at bounding box center [23, 71] width 17 height 7
click at [26, 76] on div "86,507" at bounding box center [23, 71] width 17 height 7
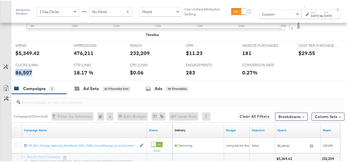
click at [26, 76] on div "86,507" at bounding box center [23, 71] width 17 height 7
click at [244, 56] on div "181" at bounding box center [246, 52] width 9 height 7
click at [191, 76] on div "283" at bounding box center [190, 71] width 9 height 7
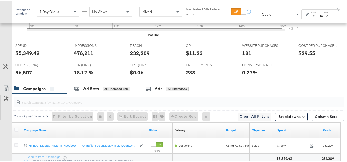
click at [188, 76] on div "283" at bounding box center [190, 71] width 9 height 7
click at [268, 76] on div at bounding box center [265, 72] width 15 height 5
click at [311, 17] on div "Sep 9th 2025" at bounding box center [315, 15] width 8 height 4
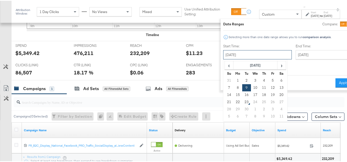
click at [253, 54] on input "September 9th 2025" at bounding box center [257, 54] width 69 height 9
click at [242, 93] on td "16" at bounding box center [246, 94] width 9 height 7
type input "September 16th 2025"
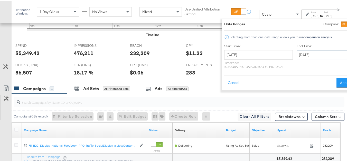
click at [316, 51] on input "September 16th 2025" at bounding box center [323, 54] width 54 height 9
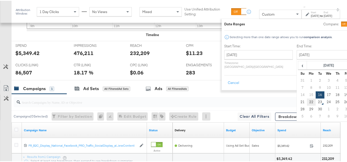
click at [307, 99] on td "22" at bounding box center [311, 101] width 9 height 7
type input "September 22nd 2025"
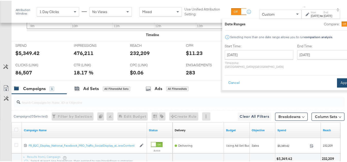
click at [337, 78] on button "Apply" at bounding box center [345, 82] width 16 height 9
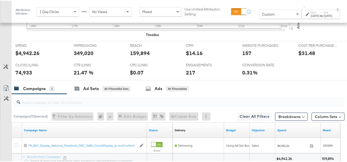
click at [23, 56] on div "$4,942.26" at bounding box center [27, 52] width 24 height 7
click at [137, 56] on div "159,894" at bounding box center [140, 52] width 20 height 7
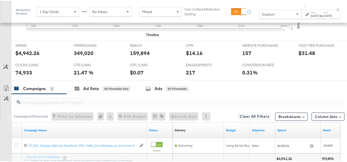
click at [91, 56] on div "349,020" at bounding box center [84, 52] width 20 height 7
click at [26, 76] on div "74,933" at bounding box center [23, 71] width 17 height 7
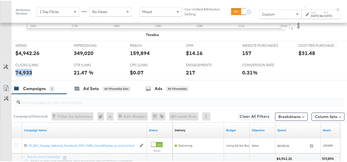
click at [26, 76] on div "74,933" at bounding box center [23, 71] width 17 height 7
click at [245, 56] on div "157" at bounding box center [246, 52] width 9 height 7
click at [182, 79] on div "ENGAGEMENTS ENGAGEMENTS 217" at bounding box center [210, 70] width 56 height 20
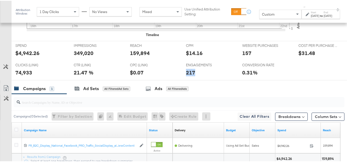
click at [189, 80] on div "ENGAGEMENTS ENGAGEMENTS 217" at bounding box center [210, 70] width 56 height 20
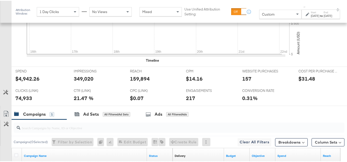
click at [191, 86] on div "CPM CPM $14.16" at bounding box center [210, 76] width 56 height 20
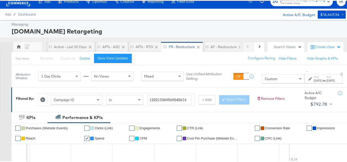
scroll to position [0, 0]
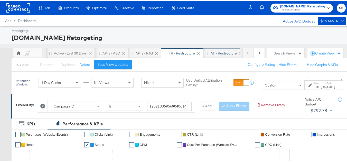
click at [210, 52] on div "AF - Restructure" at bounding box center [223, 52] width 26 height 5
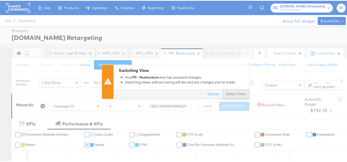
click at [237, 94] on button "Switch View" at bounding box center [235, 93] width 27 height 9
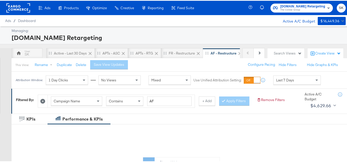
click at [79, 98] on span "Campaign Name" at bounding box center [67, 100] width 26 height 5
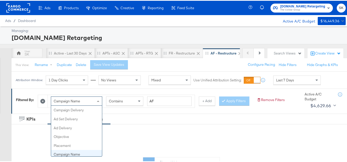
scroll to position [44, 0]
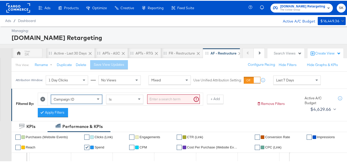
click at [174, 100] on input "search" at bounding box center [173, 98] width 53 height 9
paste input "120212317239340614"
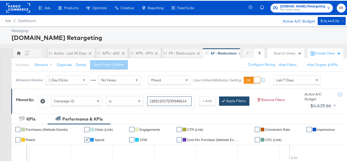
type input "120212317239340614"
click at [219, 105] on button "Apply Filters" at bounding box center [234, 100] width 30 height 9
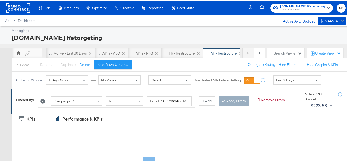
scroll to position [128, 0]
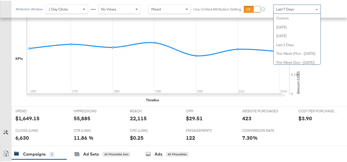
click at [293, 10] on span "Last 7 Days" at bounding box center [285, 8] width 18 height 5
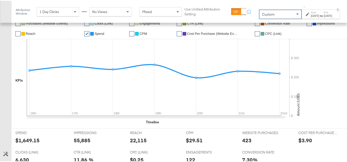
scroll to position [82, 0]
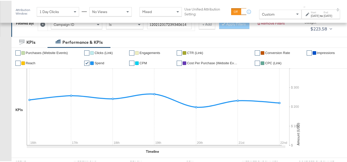
click at [311, 13] on label "Start:" at bounding box center [315, 11] width 8 height 3
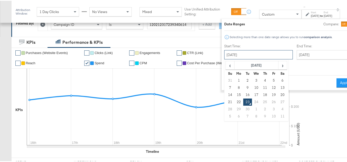
click at [240, 54] on input "September 23rd 2025" at bounding box center [258, 54] width 69 height 9
click at [243, 87] on td "9" at bounding box center [247, 87] width 9 height 7
type input "September 9th 2025"
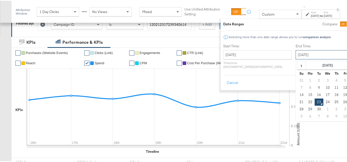
click at [313, 57] on input "September 23rd 2025" at bounding box center [322, 54] width 54 height 9
click at [306, 95] on td "15" at bounding box center [310, 94] width 9 height 7
type input "September 15th 2025"
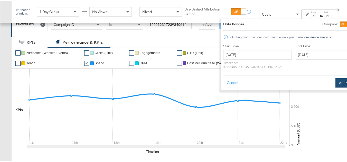
click at [335, 78] on button "Apply" at bounding box center [343, 82] width 16 height 9
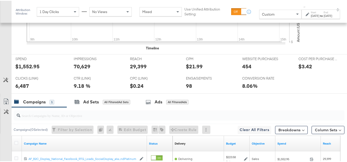
scroll to position [174, 0]
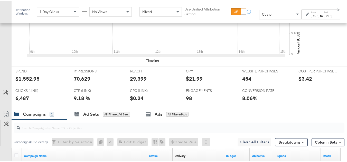
click at [34, 82] on div "$1,552.95" at bounding box center [27, 77] width 24 height 7
click at [134, 82] on div "29,399" at bounding box center [138, 77] width 17 height 7
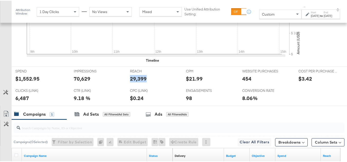
click at [134, 82] on div "29,399" at bounding box center [138, 77] width 17 height 7
click at [79, 86] on div "IMPRESSIONS IMPRESSIONS 70,629" at bounding box center [98, 76] width 56 height 20
click at [27, 101] on div "6,487" at bounding box center [22, 97] width 14 height 7
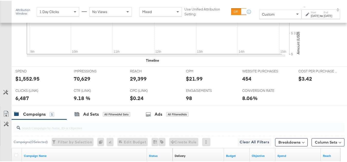
click at [25, 101] on div "6,487" at bounding box center [22, 97] width 14 height 7
click at [242, 82] on div "454" at bounding box center [246, 77] width 9 height 7
click at [188, 101] on div "98" at bounding box center [189, 97] width 6 height 7
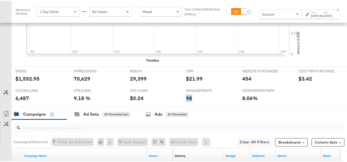
click at [188, 101] on div "98" at bounding box center [189, 97] width 6 height 7
drag, startPoint x: 312, startPoint y: 97, endPoint x: 321, endPoint y: 16, distance: 81.6
click at [312, 94] on div "SPEND SPEND $1,552.95 IMPRESSIONS IMPRESSIONS 70,629 REACH REACH 29,399 CPM CPM…" at bounding box center [181, 86] width 339 height 40
click at [323, 14] on div "Sep 15th 2025" at bounding box center [327, 15] width 8 height 4
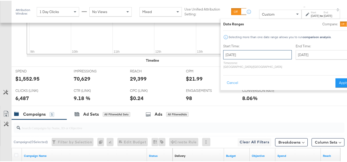
click at [255, 56] on input "September 9th 2025" at bounding box center [257, 54] width 69 height 9
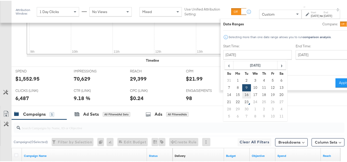
click at [242, 95] on td "16" at bounding box center [246, 94] width 9 height 7
type input "September 16th 2025"
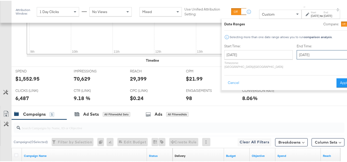
click at [296, 51] on input "September 16th 2025" at bounding box center [323, 54] width 54 height 9
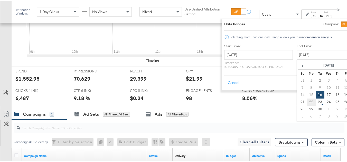
click at [307, 100] on td "22" at bounding box center [311, 101] width 9 height 7
type input "September 22nd 2025"
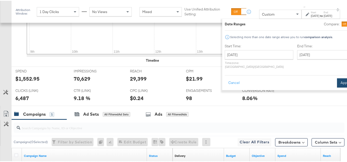
click at [337, 78] on button "Apply" at bounding box center [345, 82] width 16 height 9
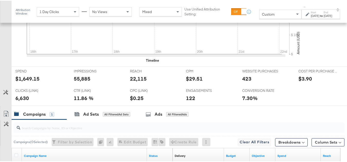
click at [31, 82] on div "$1,649.15" at bounding box center [27, 77] width 24 height 7
click at [137, 82] on div "22,115" at bounding box center [138, 77] width 17 height 7
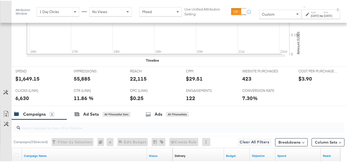
click at [82, 82] on div "55,885" at bounding box center [82, 77] width 17 height 7
click at [22, 101] on div "6,630" at bounding box center [22, 97] width 14 height 7
click at [243, 82] on div "423" at bounding box center [246, 77] width 9 height 7
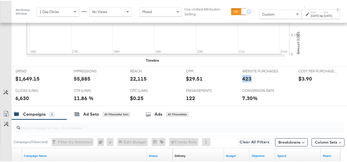
click at [243, 82] on div "423" at bounding box center [246, 77] width 9 height 7
click at [193, 101] on div "122" at bounding box center [210, 97] width 49 height 7
click at [190, 101] on div "122" at bounding box center [190, 97] width 9 height 7
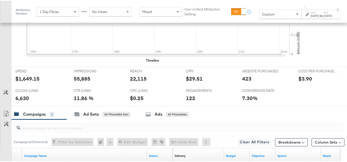
click at [201, 101] on div "ENGAGEMENTS ENGAGEMENTS 122" at bounding box center [210, 96] width 56 height 20
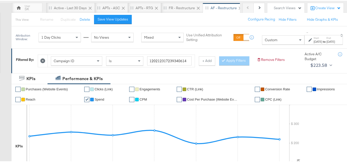
scroll to position [0, 0]
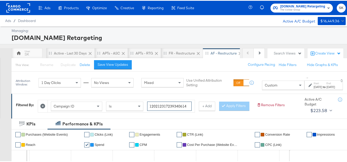
click at [177, 105] on input "120212317239340614" at bounding box center [169, 105] width 44 height 9
paste input "342934660"
type input "120213429346600614"
click at [65, 112] on div "Campaign ID Is 120213429346600614 + Add Apply Filters" at bounding box center [145, 105] width 215 height 16
click at [219, 110] on button "Apply Filters" at bounding box center [234, 105] width 30 height 9
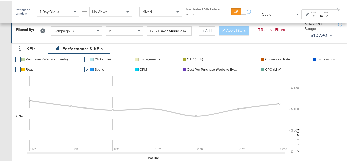
scroll to position [77, 0]
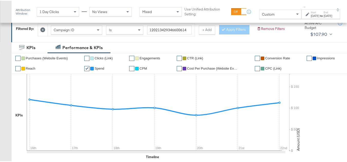
click at [311, 17] on div "Sep 16th 2025" at bounding box center [315, 15] width 8 height 4
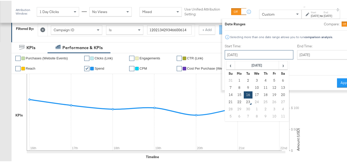
click at [252, 57] on input "September 16th 2025" at bounding box center [259, 54] width 69 height 9
click at [244, 88] on td "9" at bounding box center [248, 87] width 9 height 7
type input "September 9th 2025"
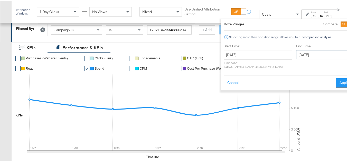
click at [312, 51] on input "September 22nd 2025" at bounding box center [323, 54] width 54 height 9
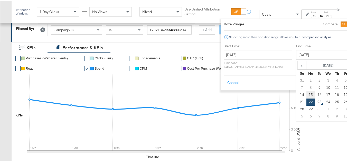
click at [306, 96] on td "15" at bounding box center [310, 94] width 9 height 7
type input "September 15th 2025"
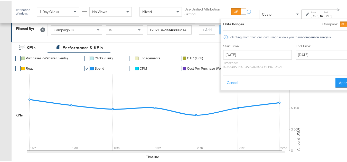
click at [318, 76] on div "Cancel Apply" at bounding box center [287, 80] width 128 height 13
click at [335, 78] on button "Apply" at bounding box center [343, 82] width 16 height 9
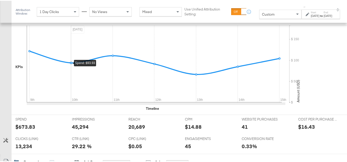
scroll to position [0, 0]
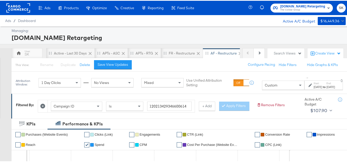
click at [0, 106] on div at bounding box center [5, 105] width 11 height 25
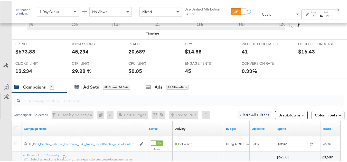
scroll to position [205, 0]
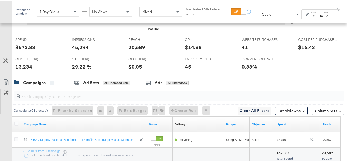
click at [26, 50] on div "$673.83" at bounding box center [25, 46] width 20 height 7
click at [128, 50] on div "20,689" at bounding box center [136, 46] width 17 height 7
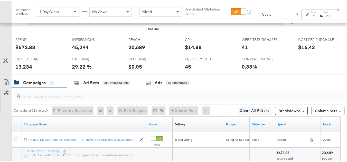
click at [81, 50] on div "45,294" at bounding box center [80, 46] width 17 height 7
click at [17, 70] on div "13,234" at bounding box center [23, 65] width 17 height 7
click at [242, 50] on div "41" at bounding box center [245, 46] width 6 height 7
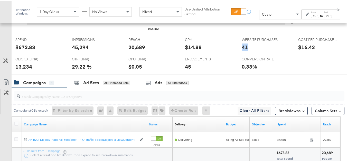
click at [242, 50] on div "41" at bounding box center [245, 46] width 6 height 7
click at [188, 69] on div "ENGAGEMENTS ENGAGEMENTS 45" at bounding box center [209, 64] width 56 height 20
click at [189, 70] on div "45" at bounding box center [188, 65] width 6 height 7
click at [188, 70] on div "45" at bounding box center [188, 65] width 6 height 7
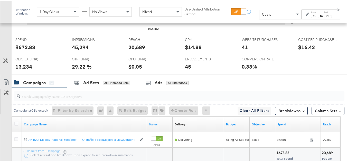
click at [188, 70] on div "45" at bounding box center [188, 65] width 6 height 7
click at [186, 70] on div "45" at bounding box center [188, 65] width 6 height 7
click at [298, 70] on div "SPEND SPEND $673.83 IMPRESSIONS IMPRESSIONS 45,294 REACH REACH 20,689 CPM CPM $…" at bounding box center [181, 54] width 339 height 40
click at [319, 16] on strong "to" at bounding box center [321, 15] width 4 height 4
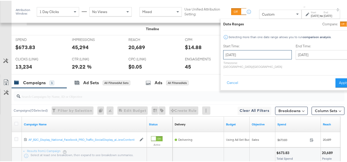
click at [246, 52] on input "September 9th 2025" at bounding box center [257, 54] width 69 height 9
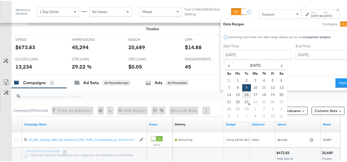
click at [242, 93] on td "16" at bounding box center [246, 94] width 9 height 7
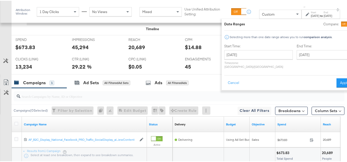
type input "September 16th 2025"
click at [305, 54] on input "September 16th 2025" at bounding box center [323, 54] width 54 height 9
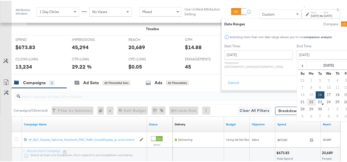
click at [307, 102] on td "22" at bounding box center [311, 101] width 9 height 7
type input "September 22nd 2025"
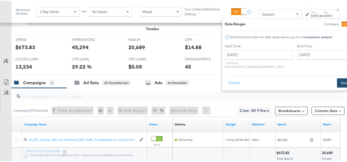
click at [337, 79] on button "Apply" at bounding box center [345, 82] width 16 height 9
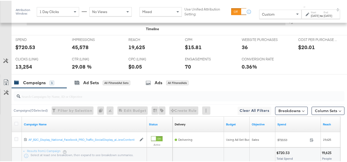
click at [19, 50] on div "$720.53" at bounding box center [25, 46] width 20 height 7
click at [136, 50] on div "19,625" at bounding box center [136, 46] width 17 height 7
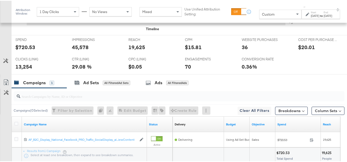
click at [76, 50] on div "45,578" at bounding box center [80, 46] width 17 height 7
click at [28, 70] on div "13,254" at bounding box center [23, 65] width 17 height 7
click at [242, 50] on div "36" at bounding box center [245, 46] width 6 height 7
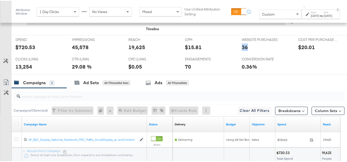
click at [242, 50] on div "36" at bounding box center [245, 46] width 6 height 7
click at [182, 74] on div "ENGAGEMENTS ENGAGEMENTS 70" at bounding box center [209, 64] width 56 height 20
click at [179, 64] on div "CPC (LINK) CPC (LINK) $0.05" at bounding box center [152, 64] width 56 height 20
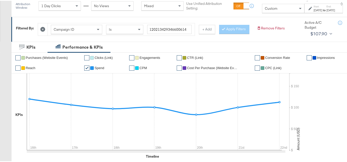
scroll to position [0, 0]
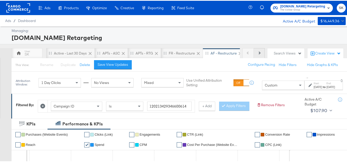
click at [254, 54] on button "Next" at bounding box center [259, 52] width 11 height 10
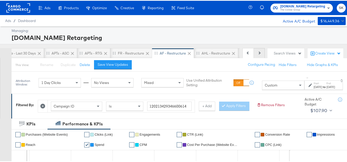
scroll to position [0, 51]
click at [208, 54] on div "AHL - Restructure" at bounding box center [215, 52] width 28 height 5
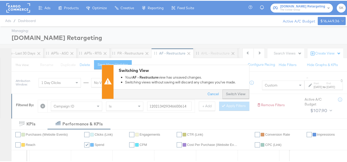
click at [236, 96] on button "Switch View" at bounding box center [235, 93] width 27 height 9
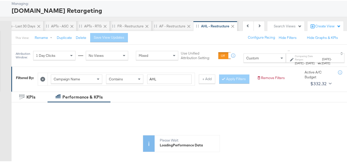
scroll to position [51, 0]
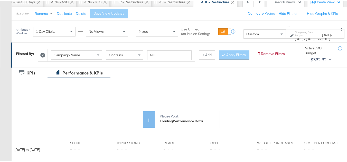
click at [84, 53] on div "Campaign Name" at bounding box center [76, 54] width 51 height 9
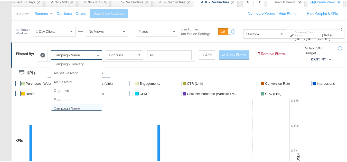
scroll to position [44, 0]
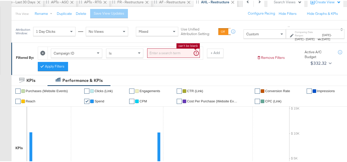
click at [176, 51] on input "search" at bounding box center [173, 52] width 53 height 9
paste input "120204946758090614"
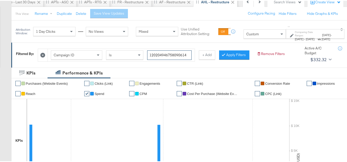
type input "120204946758090614"
click at [37, 61] on div "Filtered By: Campaign ID Is 120204946758090614 + Add Apply Filters" at bounding box center [134, 53] width 237 height 16
click at [219, 59] on button "Apply Filters" at bounding box center [234, 54] width 30 height 9
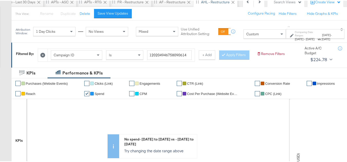
click at [298, 40] on span "Feb 15th 2023" at bounding box center [299, 38] width 8 height 4
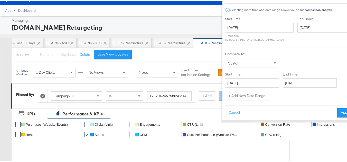
scroll to position [0, 0]
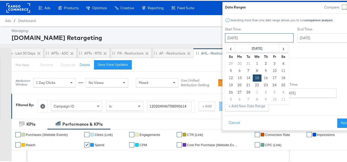
click at [250, 34] on input "February 15th 2023" at bounding box center [259, 37] width 69 height 9
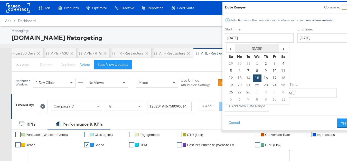
click at [248, 50] on th "February 2023" at bounding box center [257, 48] width 44 height 9
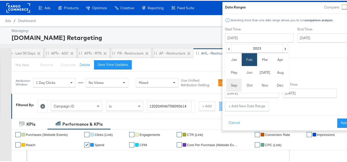
click at [226, 86] on td "Sep" at bounding box center [233, 84] width 15 height 13
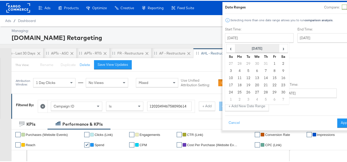
click at [246, 49] on th "September 2023" at bounding box center [257, 48] width 44 height 9
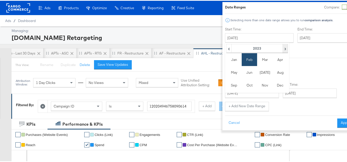
click at [283, 49] on span "›" at bounding box center [285, 48] width 4 height 8
click at [226, 86] on td "Sep" at bounding box center [233, 84] width 15 height 13
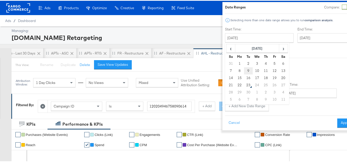
click at [244, 70] on td "9" at bounding box center [248, 70] width 9 height 7
type input "September 9th 2025"
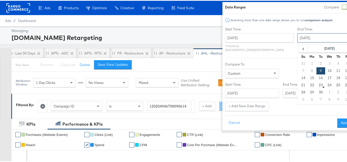
click at [306, 37] on input "September 9th 2025" at bounding box center [324, 37] width 54 height 9
click at [307, 75] on td "15" at bounding box center [311, 77] width 9 height 7
type input "September 15th 2025"
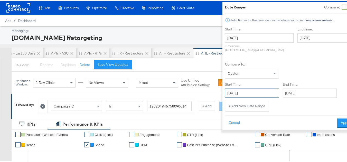
click at [239, 93] on input "March 30th 2023" at bounding box center [252, 92] width 54 height 9
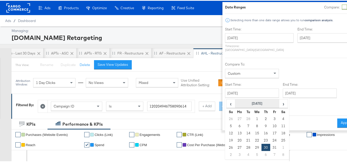
click at [245, 99] on th "March 2023" at bounding box center [257, 103] width 44 height 9
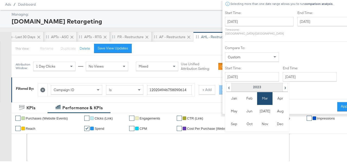
scroll to position [26, 0]
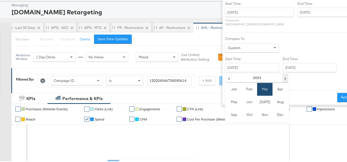
click at [282, 73] on th "›" at bounding box center [284, 77] width 5 height 9
click at [226, 108] on td "Sep" at bounding box center [233, 114] width 15 height 13
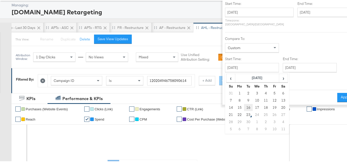
click at [244, 103] on td "16" at bounding box center [248, 106] width 9 height 7
type input "September 16th 2025"
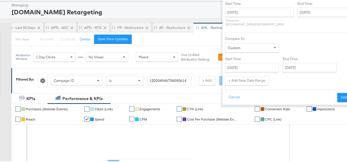
click at [319, 56] on label "End Time:" at bounding box center [311, 58] width 56 height 5
click at [313, 62] on input "September 16th 2025" at bounding box center [310, 66] width 54 height 9
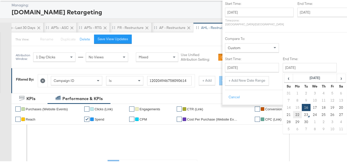
click at [293, 111] on td "22" at bounding box center [297, 114] width 9 height 7
type input "September 22nd 2025"
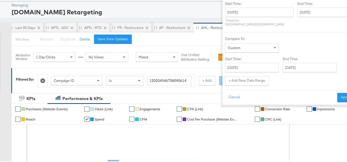
click at [338, 90] on div "Date Ranges Compare: Selecting more than one date range allows you to run compa…" at bounding box center [288, 40] width 133 height 129
click at [337, 92] on button "Apply" at bounding box center [345, 96] width 16 height 9
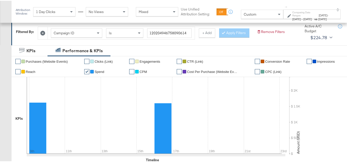
scroll to position [180, 0]
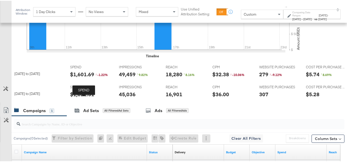
click at [84, 89] on span "SPEND" at bounding box center [89, 86] width 38 height 5
click at [84, 98] on div "$1,621.51" at bounding box center [82, 93] width 24 height 7
click at [173, 98] on div "16,901" at bounding box center [174, 93] width 17 height 7
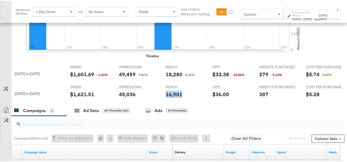
click at [173, 98] on div "16,901" at bounding box center [174, 93] width 17 height 7
click at [130, 98] on div "45,036" at bounding box center [127, 93] width 17 height 7
click at [196, 89] on span "REACH" at bounding box center [185, 86] width 38 height 5
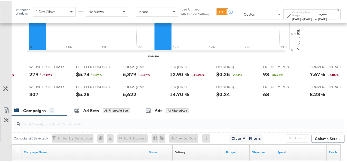
scroll to position [0, 235]
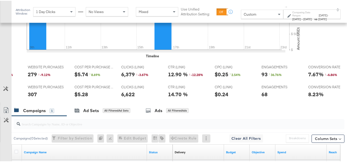
click at [125, 98] on div "6,622" at bounding box center [128, 93] width 14 height 7
click at [28, 98] on div "307" at bounding box center [32, 93] width 9 height 7
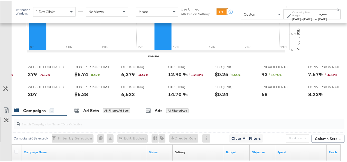
click at [261, 98] on div "68" at bounding box center [264, 93] width 6 height 7
click at [184, 102] on div "CTR (LINK) CTR (LINK) 14.70 %" at bounding box center [187, 92] width 46 height 20
click at [201, 106] on div at bounding box center [175, 104] width 351 height 4
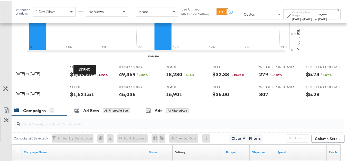
click at [85, 69] on span "SPEND" at bounding box center [89, 66] width 38 height 5
click at [83, 78] on div "$1,601.69" at bounding box center [82, 73] width 24 height 7
click at [162, 81] on div "REACH REACH 18,280 ↑ 8.16 %" at bounding box center [185, 72] width 46 height 20
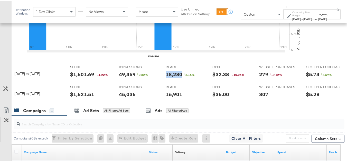
click at [162, 81] on div "REACH REACH 18,280 ↑ 8.16 %" at bounding box center [185, 72] width 46 height 20
click at [125, 78] on div "49,459" at bounding box center [127, 73] width 17 height 7
click at [254, 80] on div "CPM CPM $32.38 ↓ -10.06 %" at bounding box center [231, 72] width 46 height 20
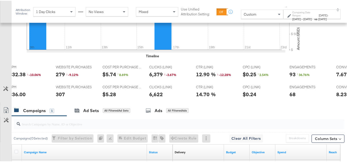
scroll to position [0, 206]
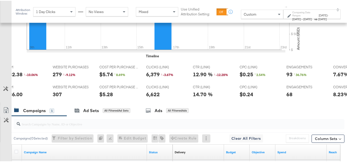
click at [151, 78] on div "6,379" at bounding box center [153, 73] width 14 height 7
click at [217, 76] on div "↓ -12.28 %" at bounding box center [221, 74] width 15 height 4
click at [57, 78] on div "279" at bounding box center [57, 73] width 9 height 7
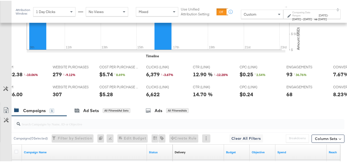
click at [224, 98] on div "14.70 %" at bounding box center [212, 93] width 38 height 7
click at [291, 78] on div "93" at bounding box center [289, 73] width 6 height 7
click at [290, 78] on div "93" at bounding box center [289, 73] width 6 height 7
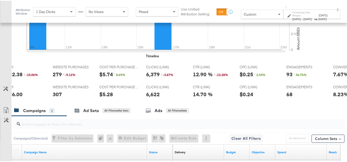
click at [210, 82] on div "CTR (LINK) CTR (LINK) 12.90 % ↓ -12.28 %" at bounding box center [212, 72] width 46 height 20
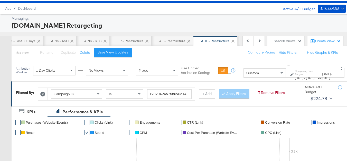
scroll to position [0, 0]
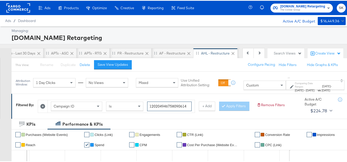
click at [171, 104] on input "120204946758090614" at bounding box center [169, 105] width 44 height 9
paste input "1342992903"
type input "120213429929030614"
click at [223, 107] on icon at bounding box center [224, 105] width 2 height 3
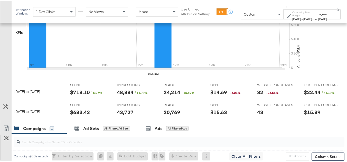
scroll to position [153, 0]
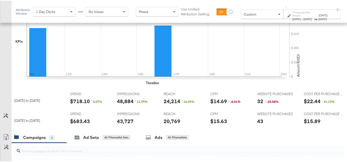
click at [82, 124] on div "$683.43" at bounding box center [80, 120] width 20 height 7
click at [169, 124] on div "20,769" at bounding box center [171, 120] width 17 height 7
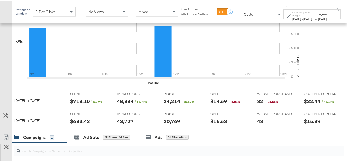
click at [123, 124] on div "43,727" at bounding box center [125, 120] width 17 height 7
click at [185, 124] on div at bounding box center [188, 121] width 15 height 5
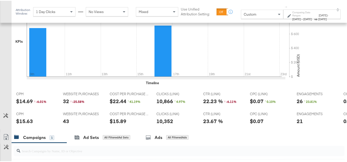
scroll to position [0, 233]
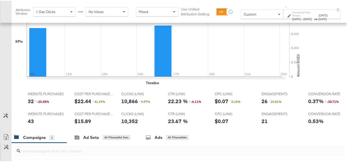
click at [126, 129] on div "CLICKS (LINK) CLICKS (LINK) 10,352" at bounding box center [140, 119] width 46 height 20
click at [130, 116] on span "CLICKS (LINK)" at bounding box center [140, 113] width 38 height 5
click at [28, 124] on div "43" at bounding box center [31, 120] width 6 height 7
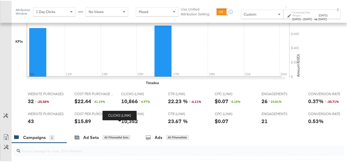
click at [121, 124] on div "10,352" at bounding box center [129, 120] width 17 height 7
click at [261, 124] on div "21" at bounding box center [264, 120] width 6 height 7
click at [109, 84] on div "Sun, Sep 14th '25 Spend: $0.00 9th 11th 13th 15th 17th 19th 21st 23rd" at bounding box center [156, 41] width 258 height 85
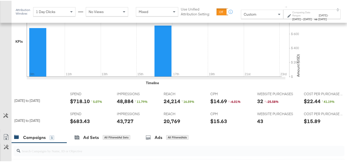
click at [75, 104] on div "$718.10" at bounding box center [80, 100] width 20 height 7
click at [161, 103] on div "REACH REACH 24,214 ↑ 16.59 %" at bounding box center [183, 99] width 46 height 20
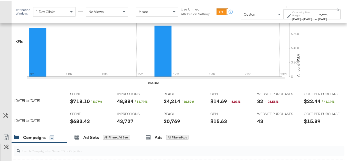
click at [164, 104] on div "24,214" at bounding box center [171, 100] width 17 height 7
click at [123, 109] on div "IMPRESSIONS IMPRESSIONS 48,884 ↑ 11.79 %" at bounding box center [136, 99] width 46 height 20
click at [211, 104] on div "$14.69" at bounding box center [218, 100] width 17 height 7
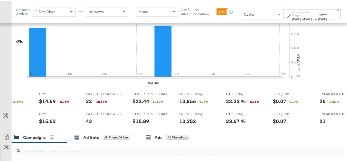
scroll to position [0, 233]
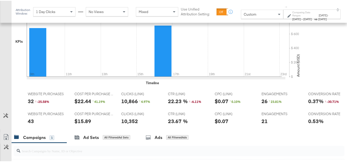
click at [121, 104] on div "10,866" at bounding box center [129, 100] width 17 height 7
click at [211, 122] on div "CPC (LINK) CPC (LINK) $0.07" at bounding box center [234, 119] width 46 height 20
click at [28, 104] on div "32" at bounding box center [31, 100] width 6 height 7
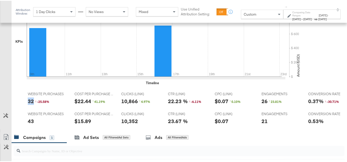
click at [28, 104] on div "32" at bounding box center [31, 100] width 6 height 7
click at [261, 104] on div "26" at bounding box center [264, 100] width 6 height 7
